Goal: Task Accomplishment & Management: Manage account settings

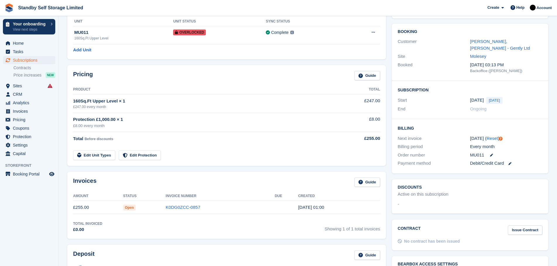
scroll to position [82, 0]
click at [190, 209] on link "K0DG0ZCC-0857" at bounding box center [183, 206] width 34 height 5
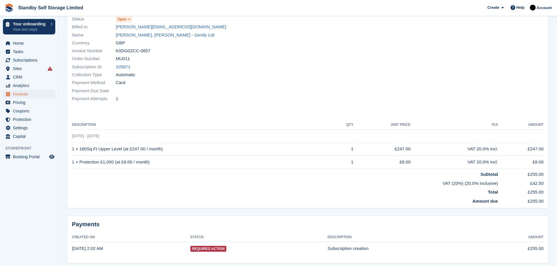
scroll to position [104, 0]
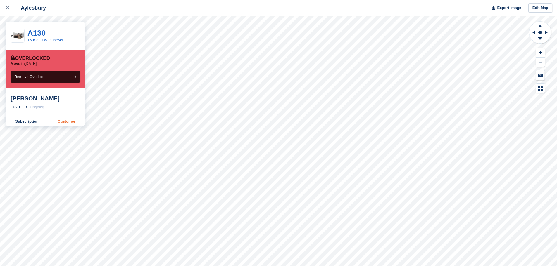
click at [69, 122] on link "Customer" at bounding box center [66, 121] width 37 height 9
click at [58, 122] on link "Customer" at bounding box center [66, 121] width 37 height 9
click at [68, 119] on link "Customer" at bounding box center [66, 121] width 37 height 9
click at [65, 123] on link "Customer" at bounding box center [66, 121] width 37 height 9
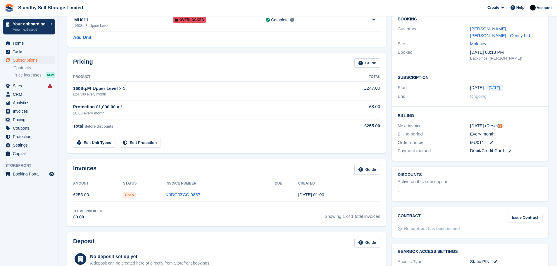
scroll to position [96, 0]
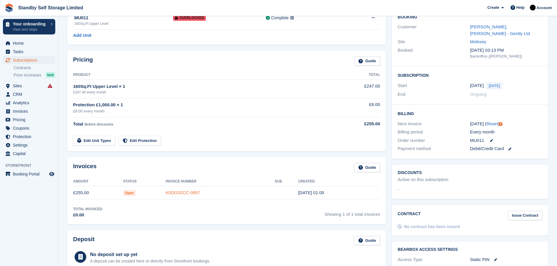
click at [187, 192] on link "K0DG0ZCC-0857" at bounding box center [183, 192] width 34 height 5
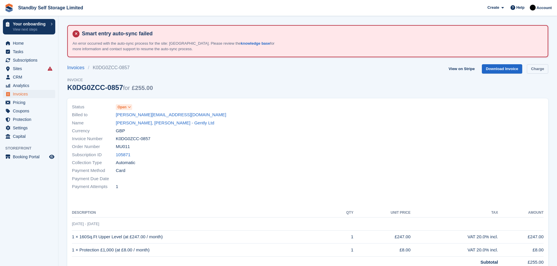
click at [543, 69] on link "Charge" at bounding box center [537, 69] width 21 height 10
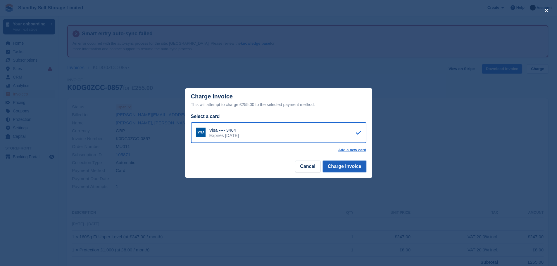
click at [335, 168] on button "Charge Invoice" at bounding box center [345, 167] width 44 height 12
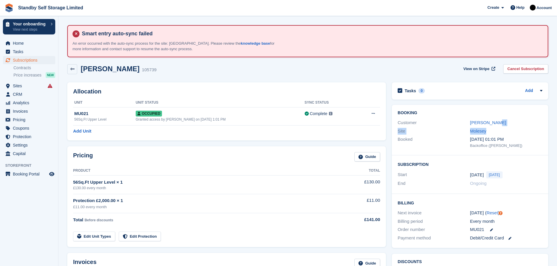
drag, startPoint x: 556, startPoint y: 117, endPoint x: 554, endPoint y: 131, distance: 14.2
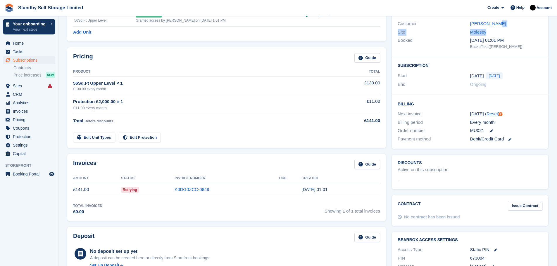
scroll to position [100, 0]
click at [195, 186] on link "K0DG0ZCC-0849" at bounding box center [191, 188] width 34 height 5
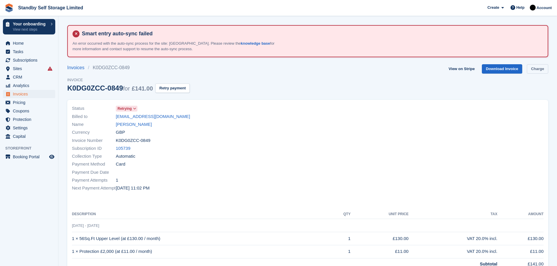
click at [541, 69] on link "Charge" at bounding box center [537, 69] width 21 height 10
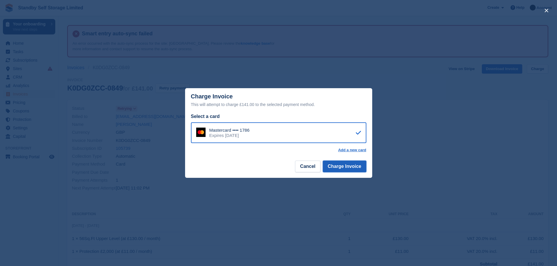
click at [339, 167] on button "Charge Invoice" at bounding box center [345, 167] width 44 height 12
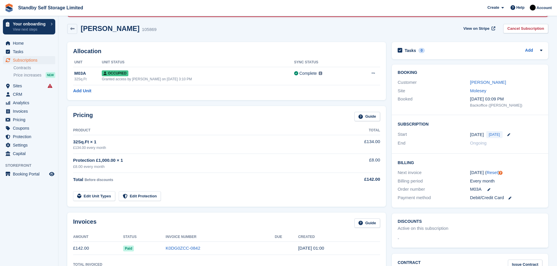
scroll to position [50, 0]
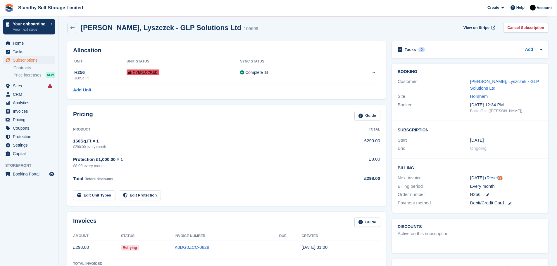
scroll to position [43, 0]
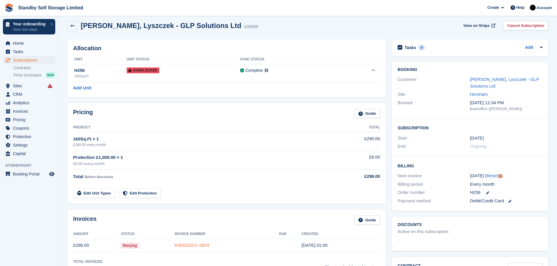
click at [204, 243] on link "K0DG0ZCC-0829" at bounding box center [191, 245] width 34 height 5
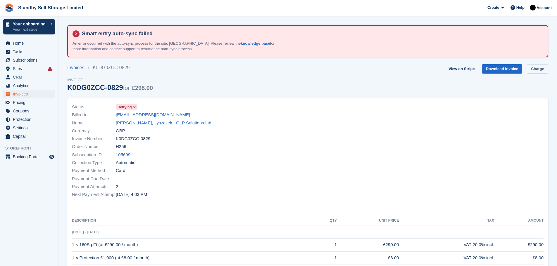
click at [535, 68] on link "Charge" at bounding box center [537, 69] width 21 height 10
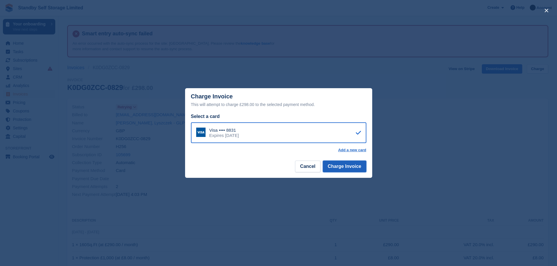
click at [360, 163] on button "Charge Invoice" at bounding box center [345, 167] width 44 height 12
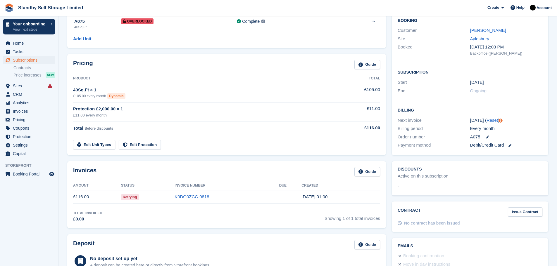
scroll to position [94, 0]
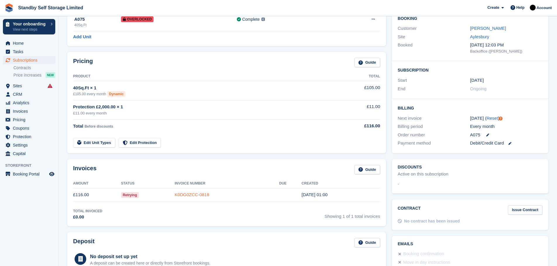
click at [196, 193] on link "K0DG0ZCC-0818" at bounding box center [191, 194] width 34 height 5
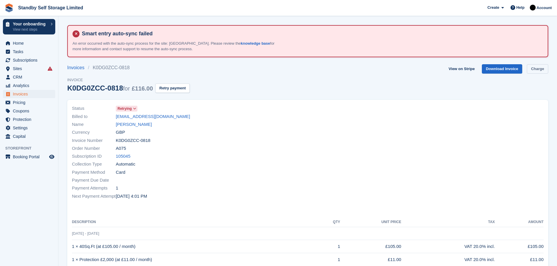
click at [532, 69] on link "Charge" at bounding box center [537, 69] width 21 height 10
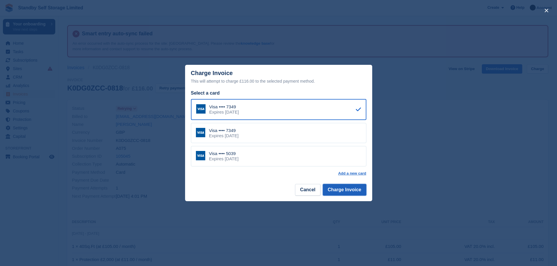
click at [342, 189] on button "Charge Invoice" at bounding box center [345, 190] width 44 height 12
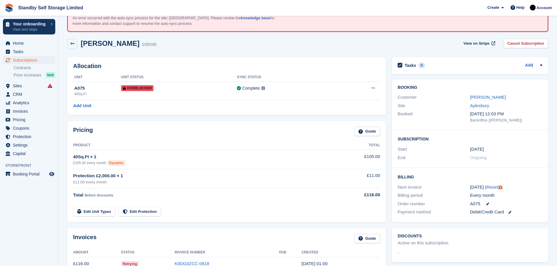
scroll to position [80, 0]
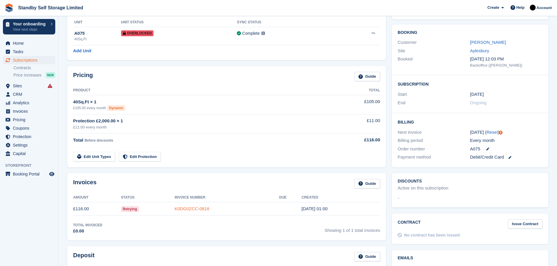
click at [194, 209] on link "K0DG0ZCC-0818" at bounding box center [191, 208] width 34 height 5
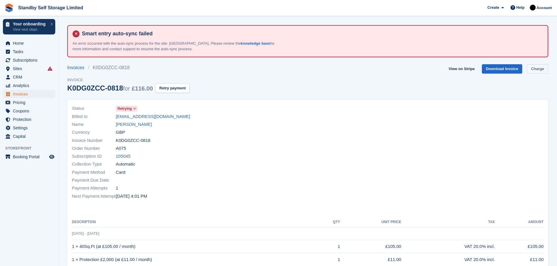
click at [534, 67] on link "Charge" at bounding box center [537, 69] width 21 height 10
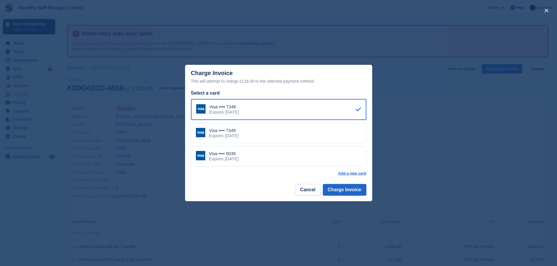
click at [252, 151] on div "Visa •••• 5039 Expires [DATE]" at bounding box center [278, 156] width 175 height 20
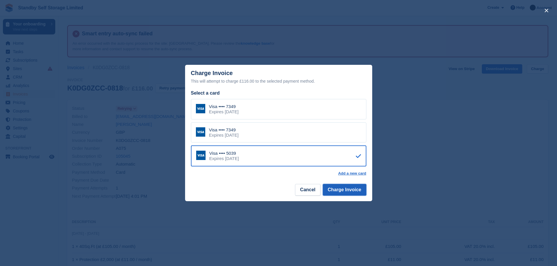
click at [339, 195] on button "Charge Invoice" at bounding box center [345, 190] width 44 height 12
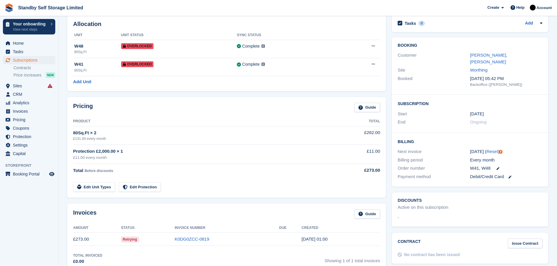
scroll to position [75, 0]
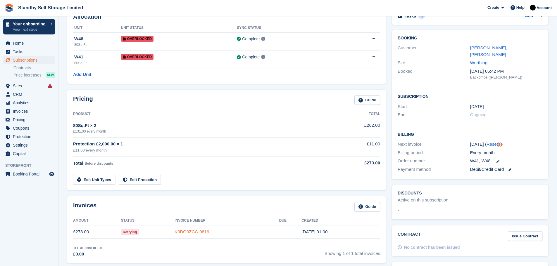
click at [193, 234] on link "K0DG0ZCC-0819" at bounding box center [191, 231] width 34 height 5
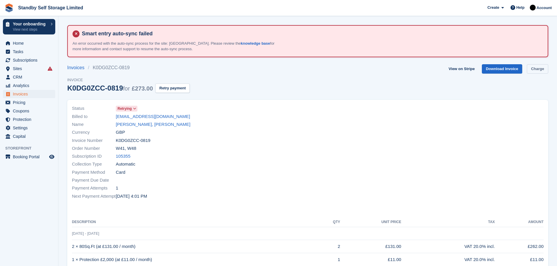
click at [530, 71] on link "Charge" at bounding box center [537, 69] width 21 height 10
click at [536, 68] on link "Charge" at bounding box center [537, 69] width 21 height 10
click at [535, 68] on link "Charge" at bounding box center [537, 69] width 21 height 10
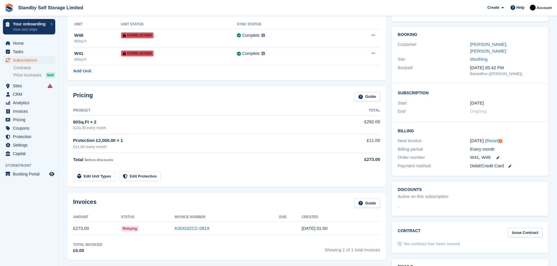
scroll to position [83, 0]
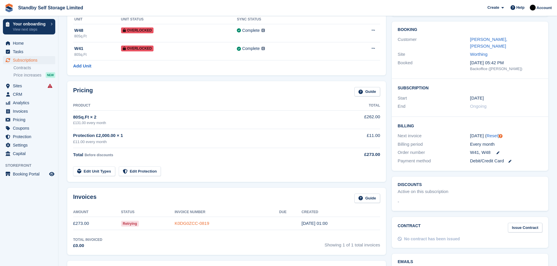
click at [195, 224] on link "K0DG0ZCC-0819" at bounding box center [191, 223] width 34 height 5
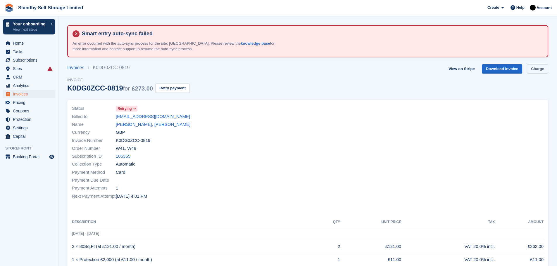
click at [532, 68] on link "Charge" at bounding box center [537, 69] width 21 height 10
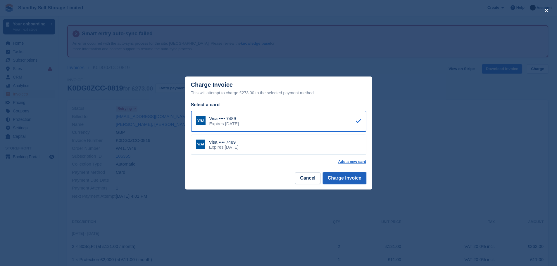
click at [345, 178] on button "Charge Invoice" at bounding box center [345, 178] width 44 height 12
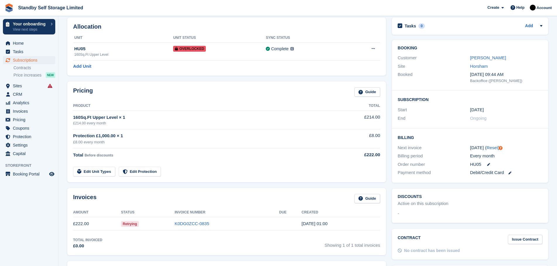
scroll to position [82, 0]
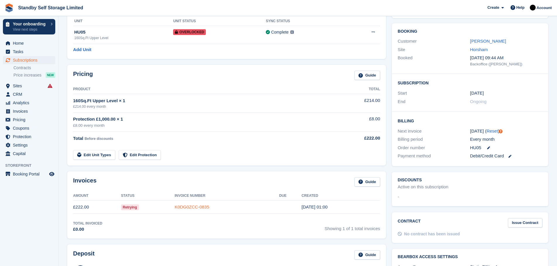
click at [196, 205] on link "K0DG0ZCC-0835" at bounding box center [191, 207] width 34 height 5
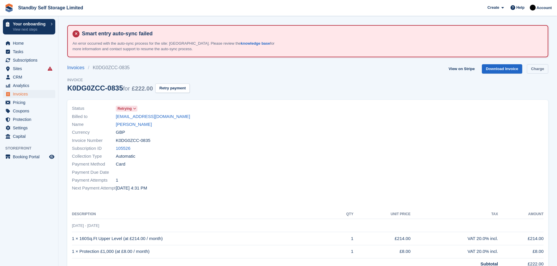
click at [536, 68] on link "Charge" at bounding box center [537, 69] width 21 height 10
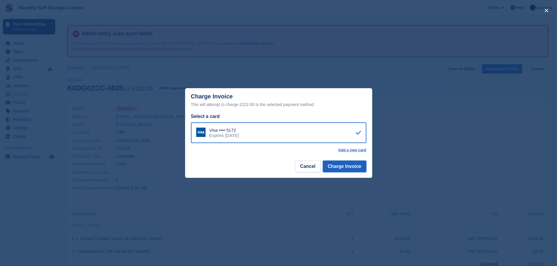
click at [334, 167] on button "Charge Invoice" at bounding box center [345, 167] width 44 height 12
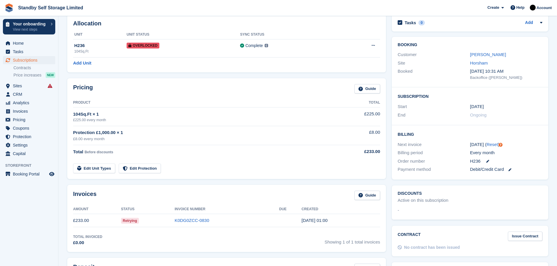
scroll to position [88, 0]
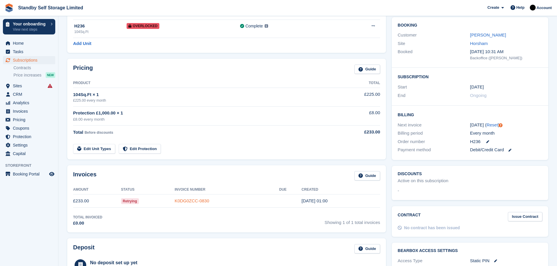
click at [195, 198] on link "K0DG0ZCC-0830" at bounding box center [191, 200] width 34 height 5
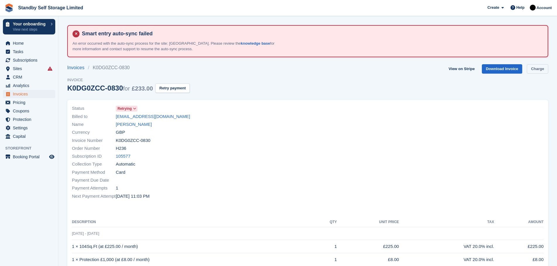
click at [542, 67] on link "Charge" at bounding box center [537, 69] width 21 height 10
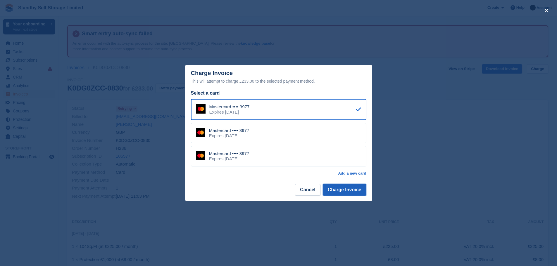
click at [352, 190] on button "Charge Invoice" at bounding box center [345, 190] width 44 height 12
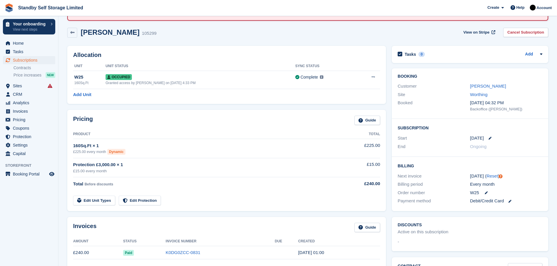
scroll to position [63, 0]
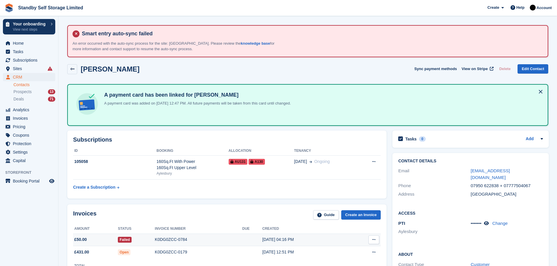
click at [170, 240] on div "K0DG0ZCC-0784" at bounding box center [198, 240] width 87 height 6
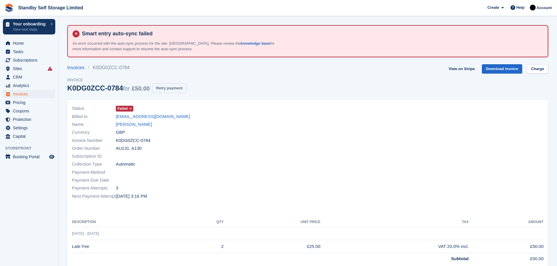
click at [171, 87] on button "Retry payment" at bounding box center [169, 89] width 34 height 10
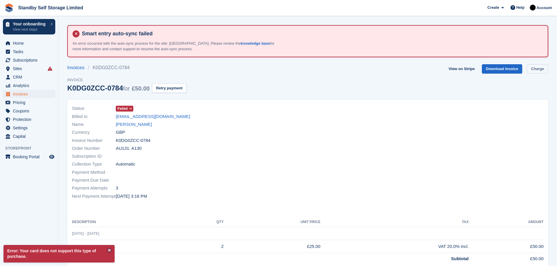
click at [539, 68] on link "Charge" at bounding box center [537, 69] width 21 height 10
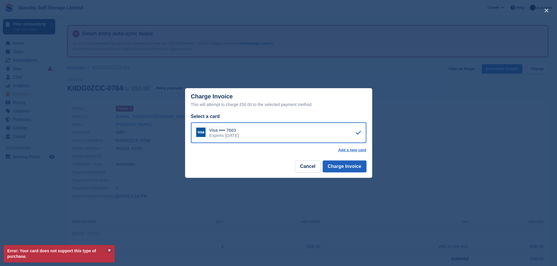
click at [347, 167] on button "Charge Invoice" at bounding box center [345, 167] width 44 height 12
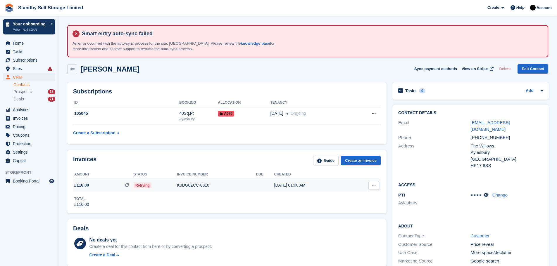
click at [188, 186] on div "K0DG0ZCC-0818" at bounding box center [216, 185] width 79 height 6
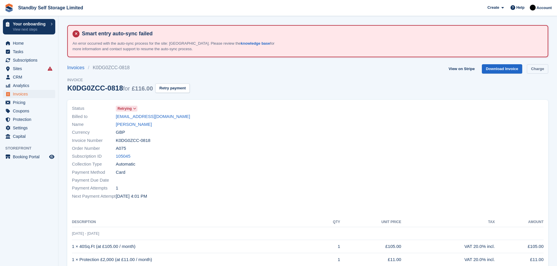
click at [538, 69] on link "Charge" at bounding box center [537, 69] width 21 height 10
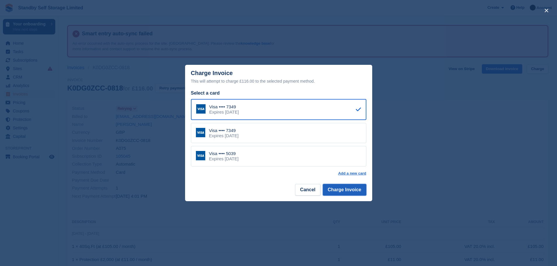
click at [352, 190] on button "Charge Invoice" at bounding box center [345, 190] width 44 height 12
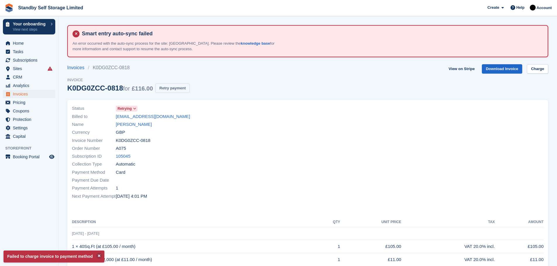
click at [164, 90] on button "Retry payment" at bounding box center [172, 89] width 34 height 10
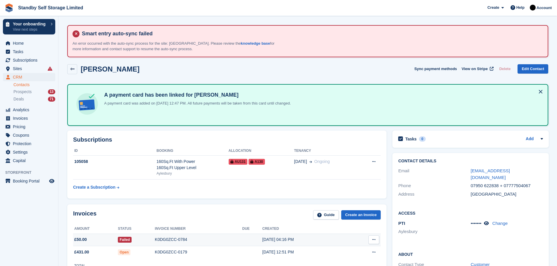
click at [169, 238] on div "K0DG0ZCC-0784" at bounding box center [198, 240] width 87 height 6
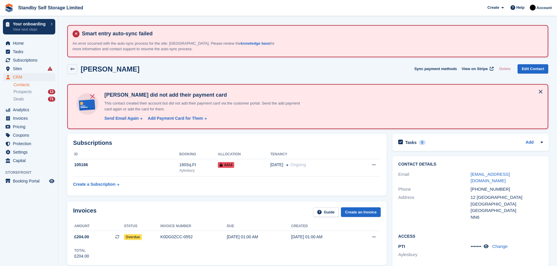
click at [169, 237] on div "K0DG0ZCC-0552" at bounding box center [193, 237] width 66 height 6
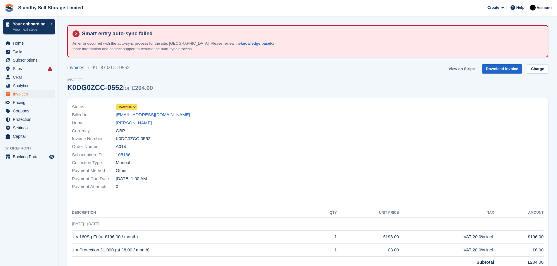
click at [463, 69] on link "View on Stripe" at bounding box center [461, 69] width 31 height 10
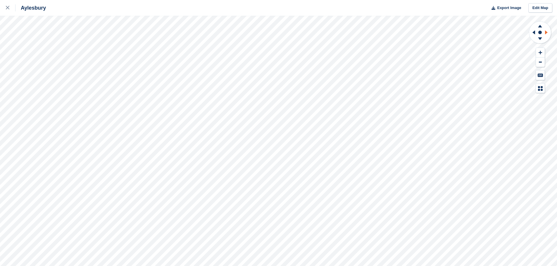
click at [546, 33] on icon at bounding box center [546, 32] width 3 height 4
click at [540, 51] on icon at bounding box center [540, 53] width 4 height 4
click at [539, 27] on icon at bounding box center [540, 26] width 4 height 3
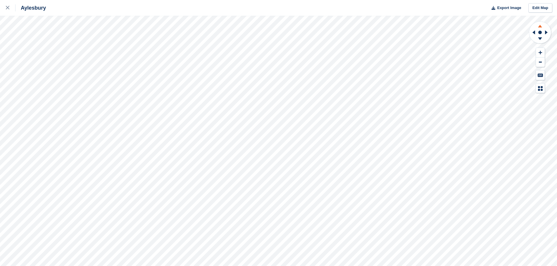
click at [539, 27] on icon at bounding box center [540, 26] width 4 height 3
click at [540, 51] on icon at bounding box center [540, 53] width 4 height 4
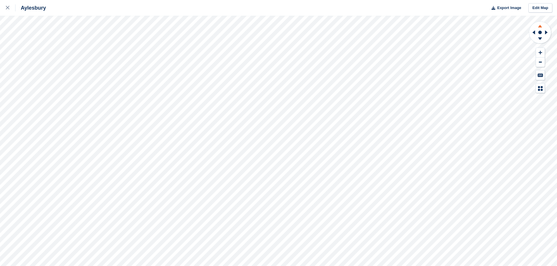
click at [539, 27] on icon at bounding box center [540, 26] width 4 height 3
click at [533, 31] on icon at bounding box center [532, 32] width 7 height 15
click at [545, 33] on icon at bounding box center [546, 32] width 3 height 4
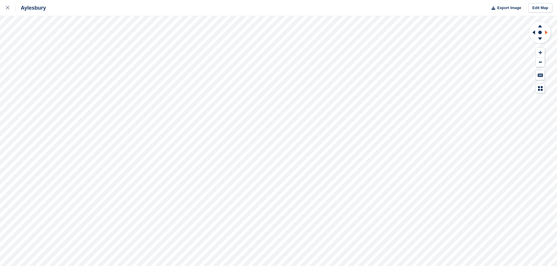
click at [545, 33] on icon at bounding box center [546, 32] width 3 height 4
click at [546, 34] on icon at bounding box center [546, 32] width 7 height 15
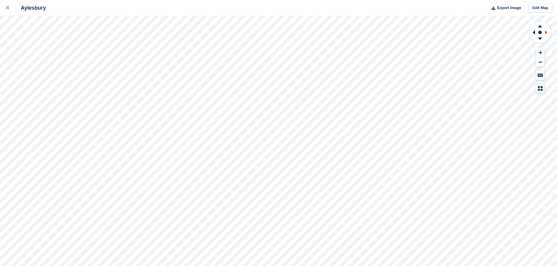
click at [544, 34] on icon at bounding box center [546, 32] width 7 height 15
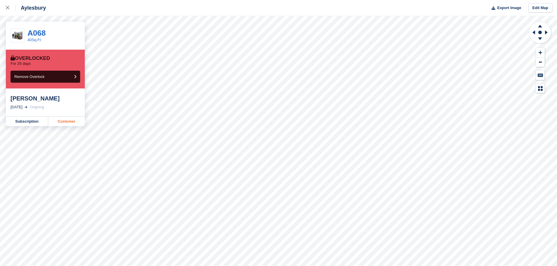
click at [59, 123] on link "Customer" at bounding box center [66, 121] width 37 height 9
click at [65, 121] on link "Customer" at bounding box center [66, 121] width 37 height 9
click at [64, 122] on link "Customer" at bounding box center [66, 121] width 37 height 9
click at [76, 122] on link "Customer" at bounding box center [66, 121] width 37 height 9
click at [71, 122] on link "Customer" at bounding box center [66, 121] width 37 height 9
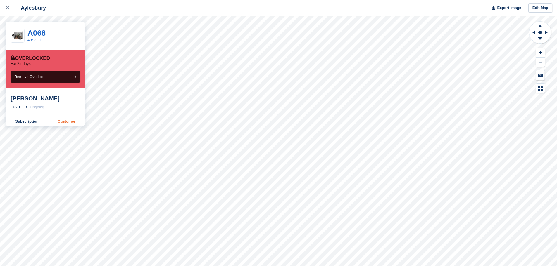
click at [73, 119] on link "Customer" at bounding box center [66, 121] width 37 height 9
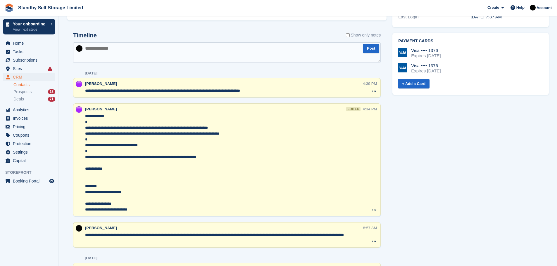
scroll to position [433, 0]
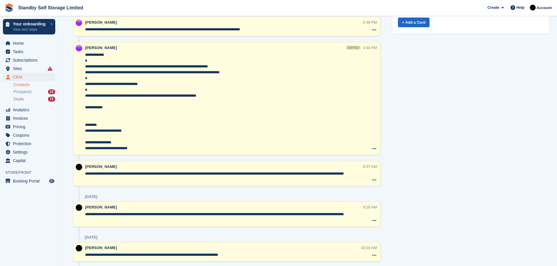
drag, startPoint x: 86, startPoint y: 174, endPoint x: 113, endPoint y: 182, distance: 28.0
click at [113, 182] on textarea "**********" at bounding box center [223, 177] width 277 height 12
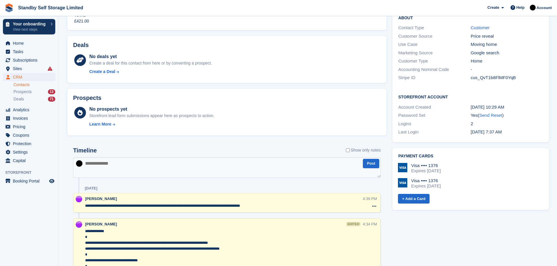
scroll to position [217, 0]
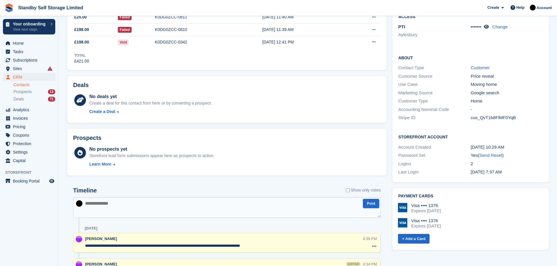
click at [97, 212] on textarea at bounding box center [226, 208] width 307 height 20
paste textarea "**********"
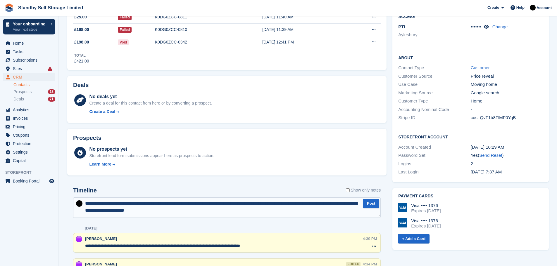
click at [169, 203] on textarea "**********" at bounding box center [226, 208] width 307 height 20
click at [175, 201] on textarea "**********" at bounding box center [226, 208] width 307 height 20
click at [187, 210] on textarea "**********" at bounding box center [226, 208] width 307 height 20
click at [178, 210] on textarea "**********" at bounding box center [226, 208] width 307 height 20
click at [219, 210] on textarea "**********" at bounding box center [226, 208] width 307 height 20
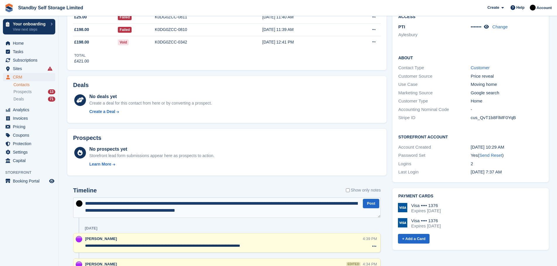
type textarea "**********"
click at [249, 214] on textarea "**********" at bounding box center [226, 208] width 307 height 20
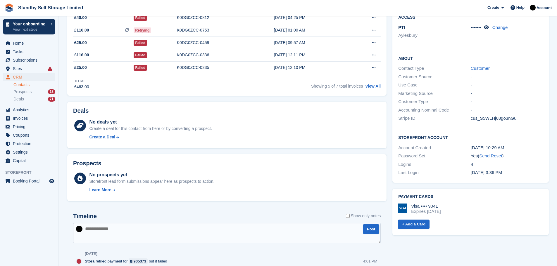
scroll to position [120, 0]
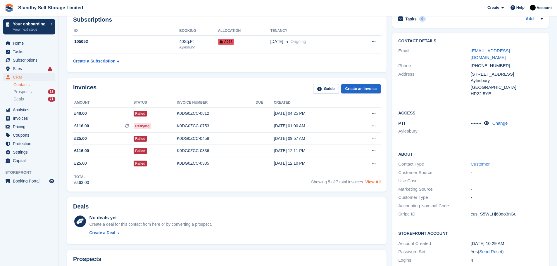
click at [371, 181] on link "View All" at bounding box center [372, 182] width 15 height 5
